Goal: Transaction & Acquisition: Book appointment/travel/reservation

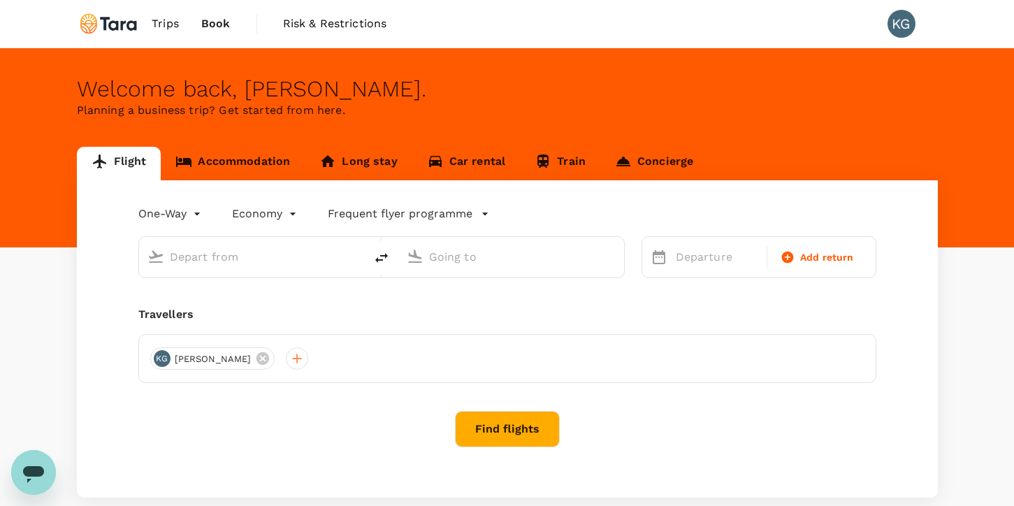
type input "roundtrip"
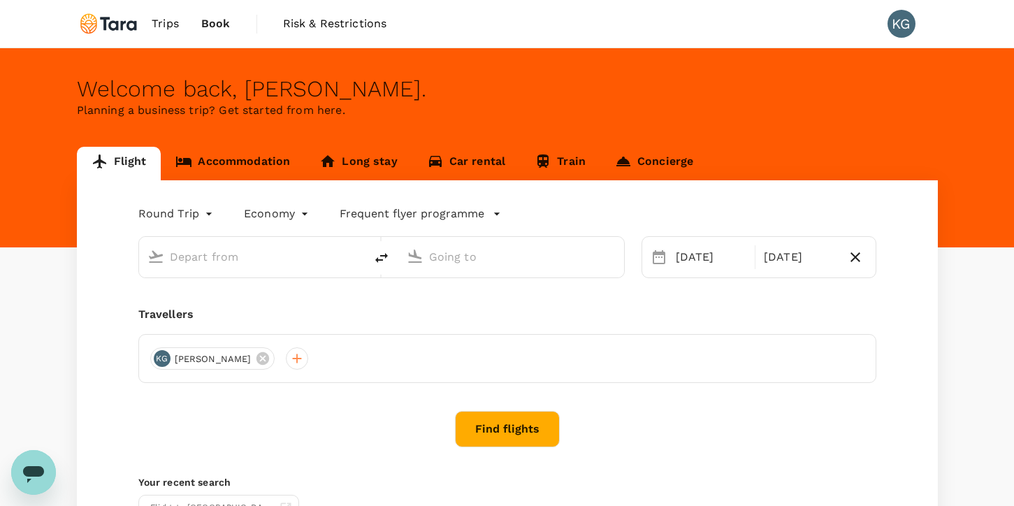
type input "[PERSON_NAME] Intl (MNL)"
type input "Tokyo Intl (HND)"
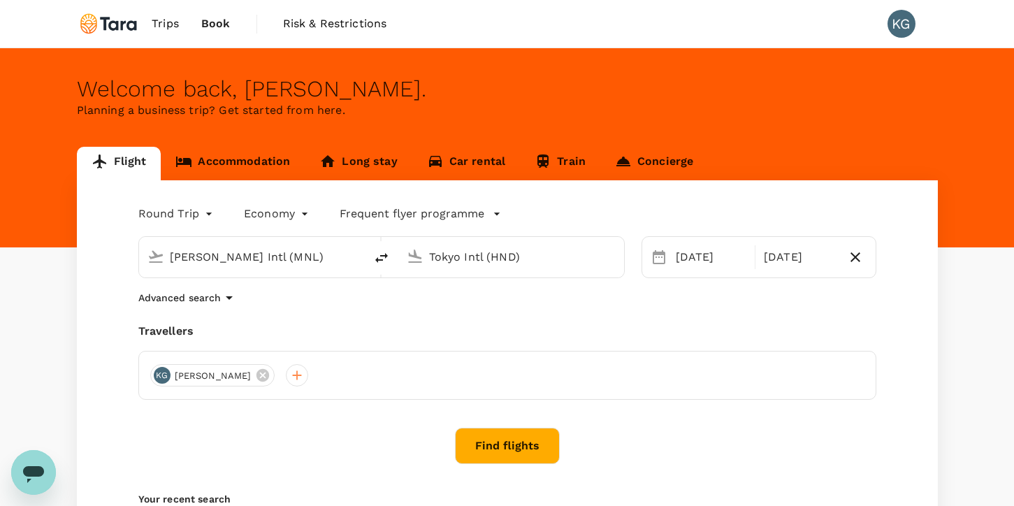
click at [164, 18] on span "Trips" at bounding box center [165, 23] width 27 height 17
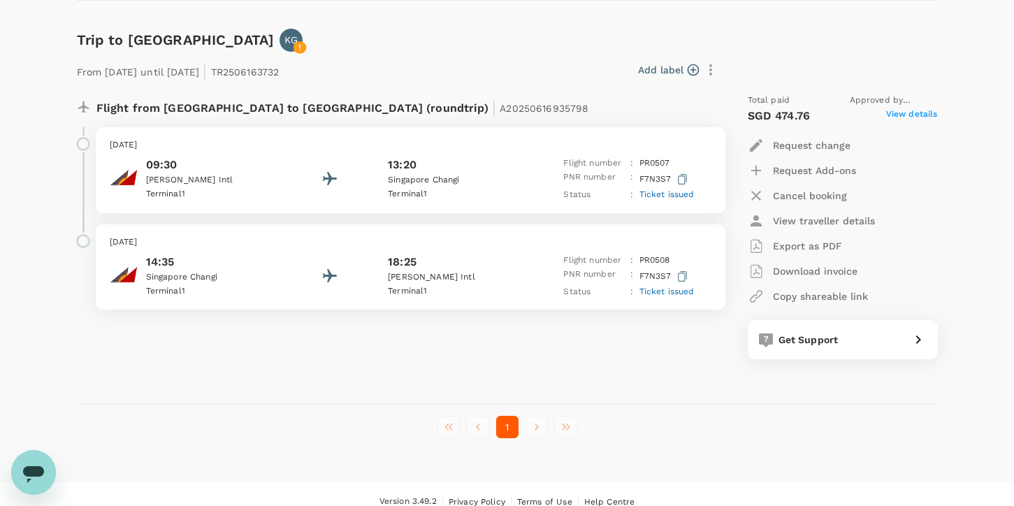
scroll to position [180, 0]
